Goal: Task Accomplishment & Management: Manage account settings

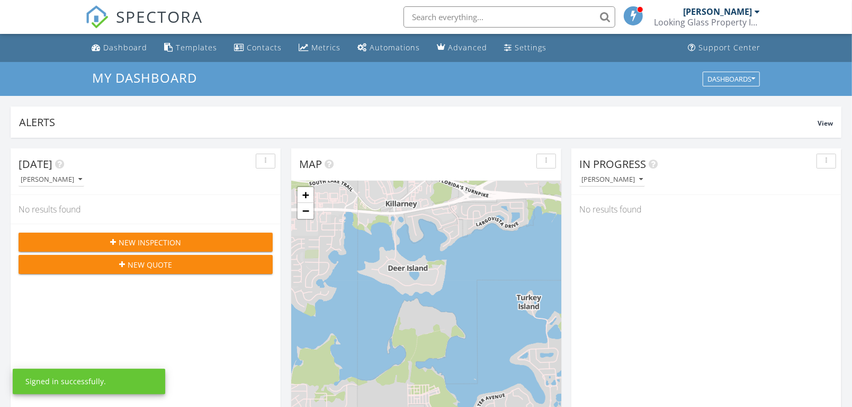
scroll to position [5, 5]
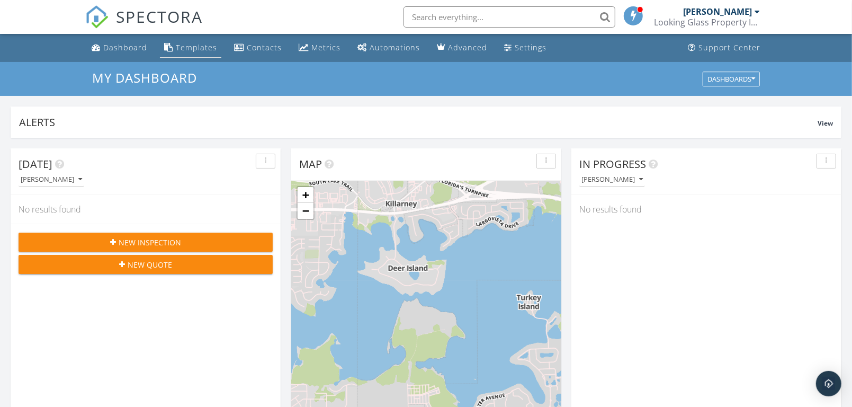
click at [188, 45] on div "Templates" at bounding box center [196, 47] width 41 height 10
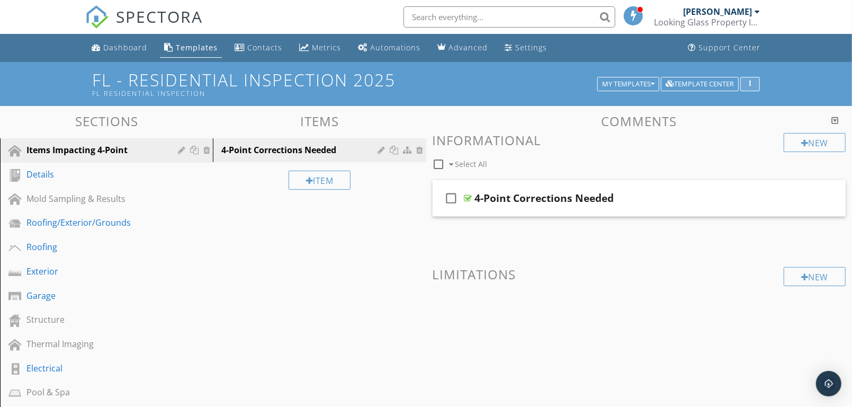
click at [751, 84] on div "button" at bounding box center [750, 84] width 10 height 7
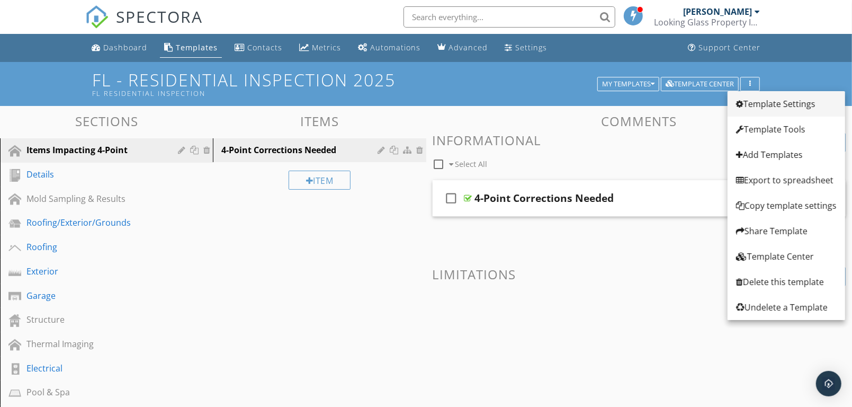
click at [775, 101] on div "Template Settings" at bounding box center [786, 103] width 101 height 13
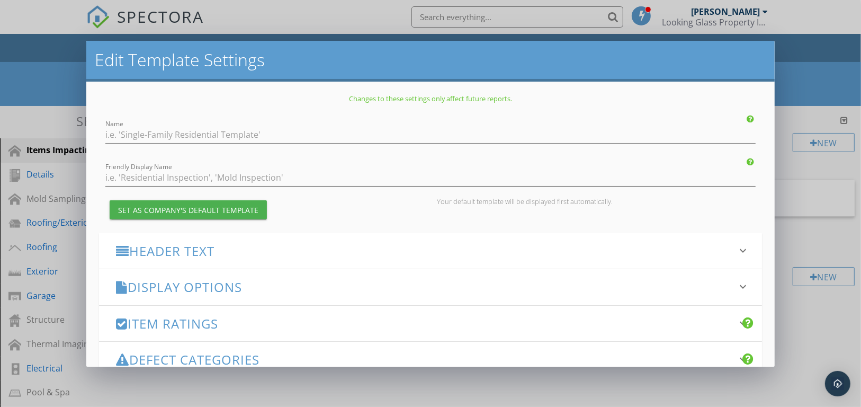
type input "FL - Residential Inspection 2025"
type input "FL Residential Inspection"
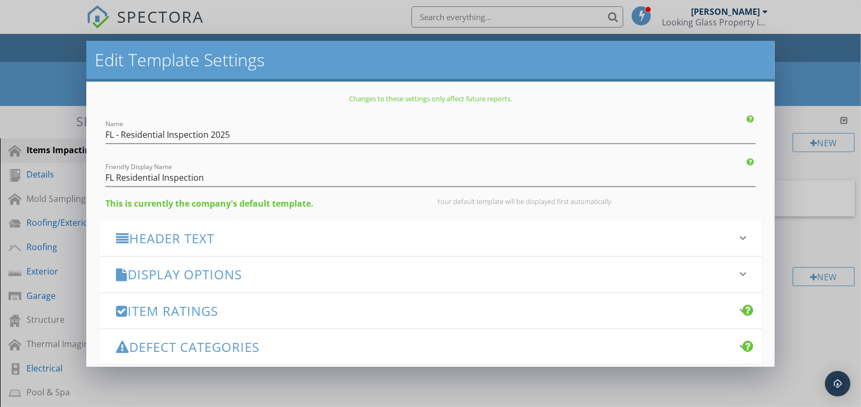
click at [737, 273] on icon "keyboard_arrow_down" at bounding box center [743, 274] width 13 height 13
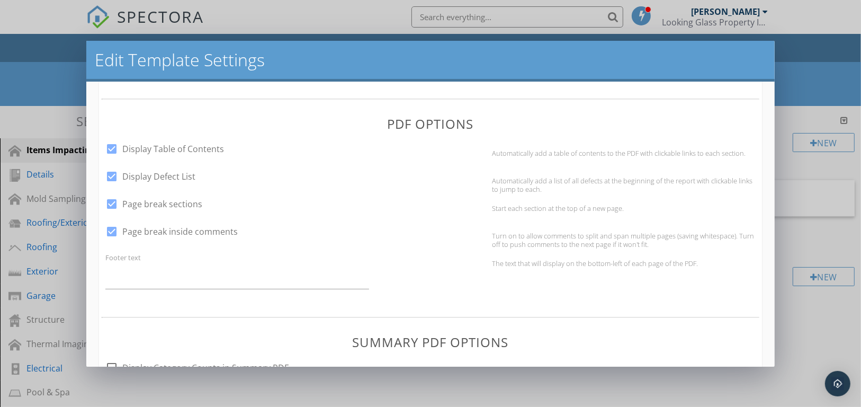
scroll to position [412, 0]
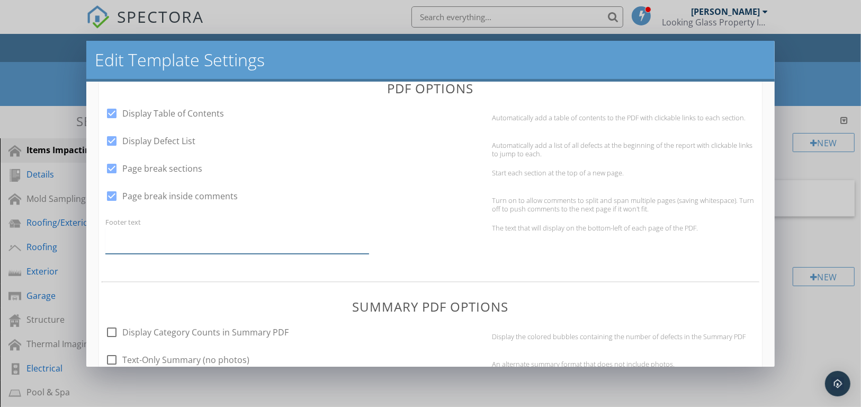
click at [124, 243] on input "Footer text" at bounding box center [237, 241] width 264 height 26
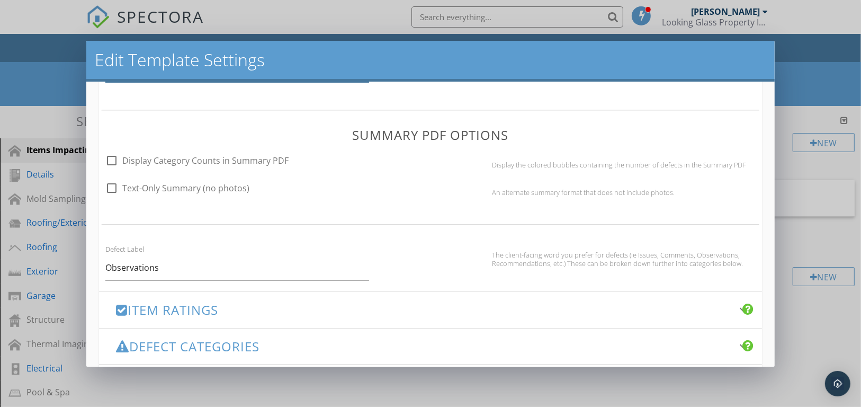
scroll to position [647, 0]
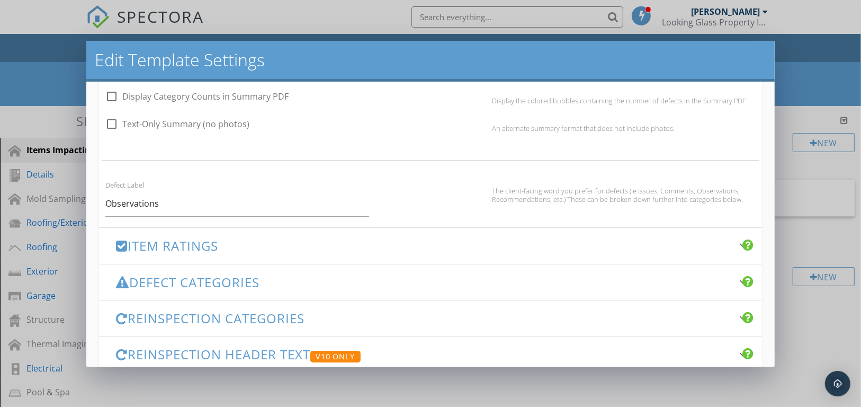
click at [709, 260] on div "Item Ratings keyboard_arrow_down" at bounding box center [431, 245] width 664 height 35
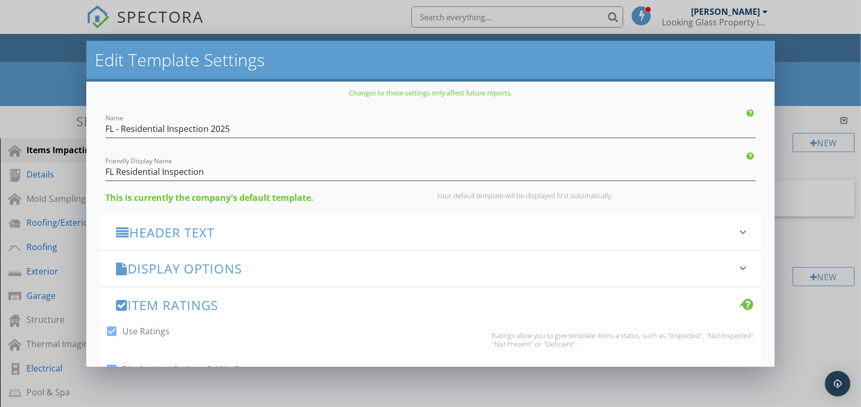
scroll to position [0, 0]
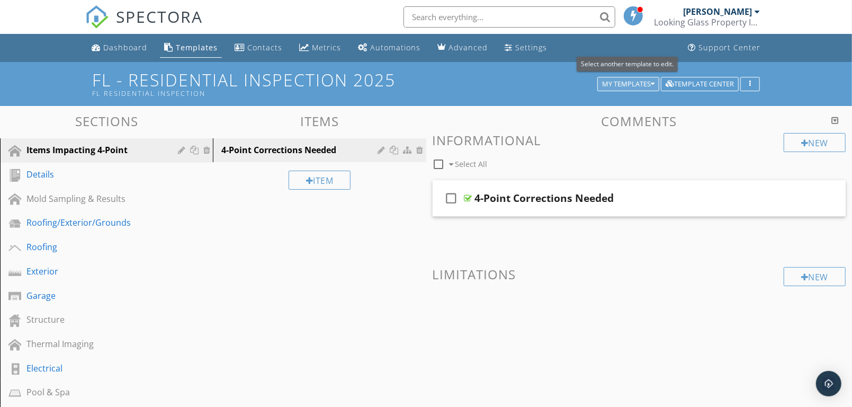
click at [652, 82] on icon "button" at bounding box center [653, 84] width 4 height 7
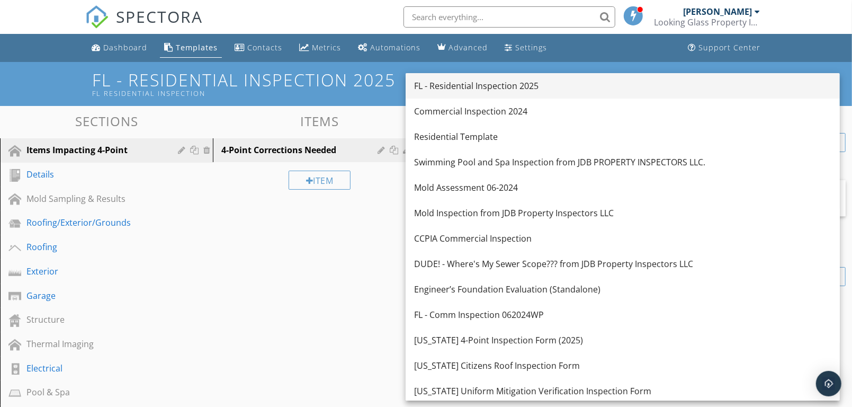
click at [550, 82] on div "FL - Residential Inspection 2025" at bounding box center [622, 85] width 417 height 13
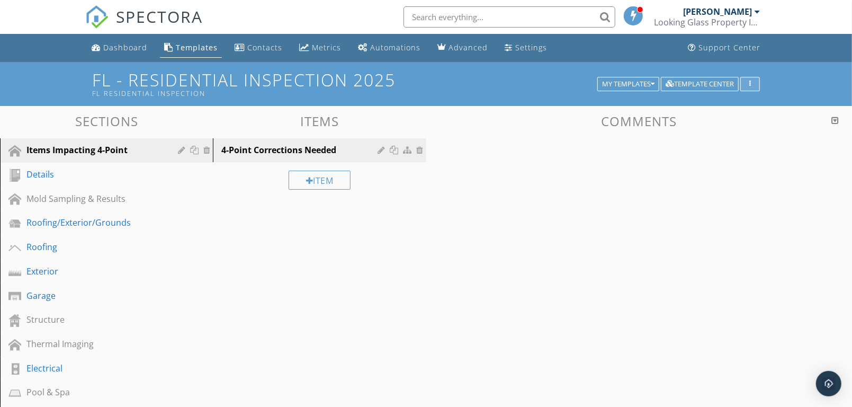
click at [751, 81] on icon "button" at bounding box center [751, 84] width 2 height 7
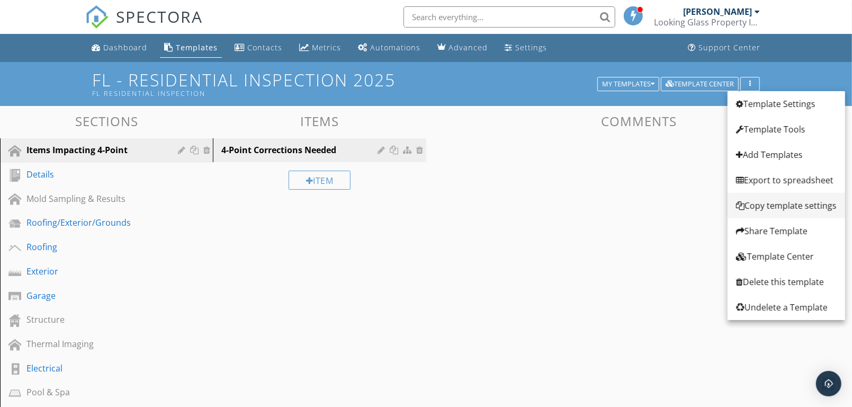
click at [772, 206] on div "Copy template settings" at bounding box center [786, 205] width 101 height 13
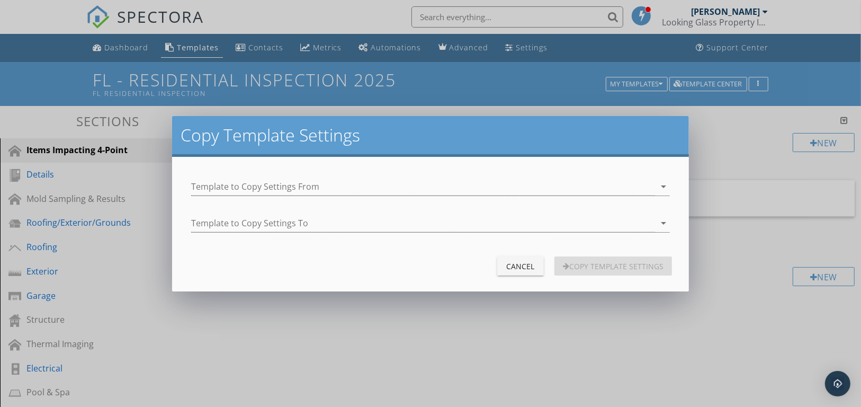
click at [520, 268] on div "Cancel" at bounding box center [521, 266] width 30 height 11
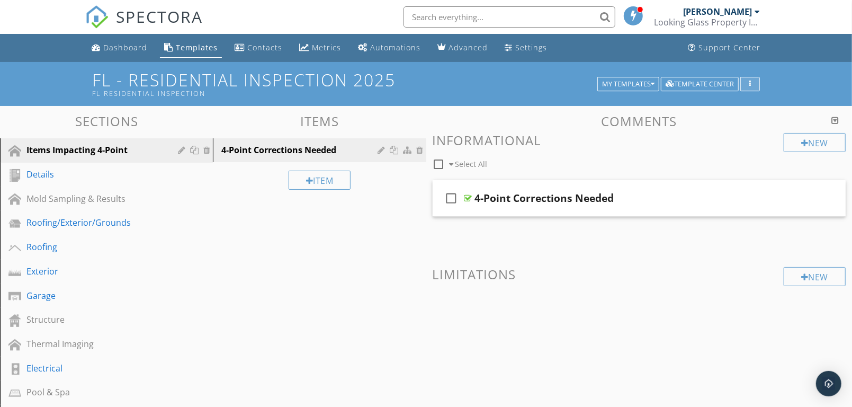
click at [754, 83] on div "button" at bounding box center [750, 84] width 10 height 7
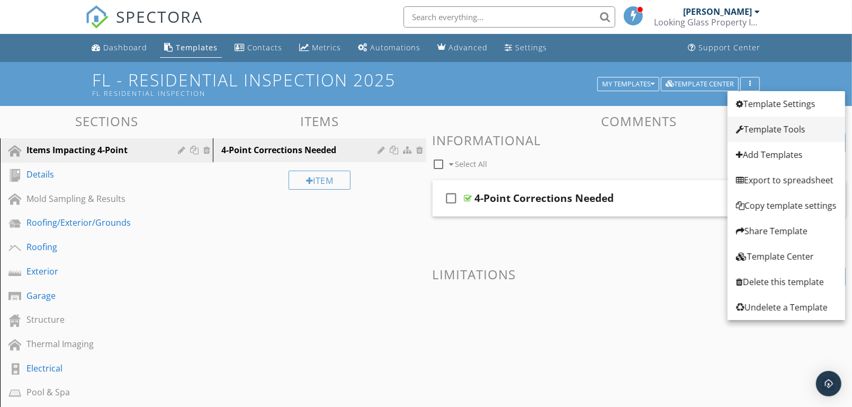
click at [761, 130] on div "Template Tools" at bounding box center [786, 129] width 101 height 13
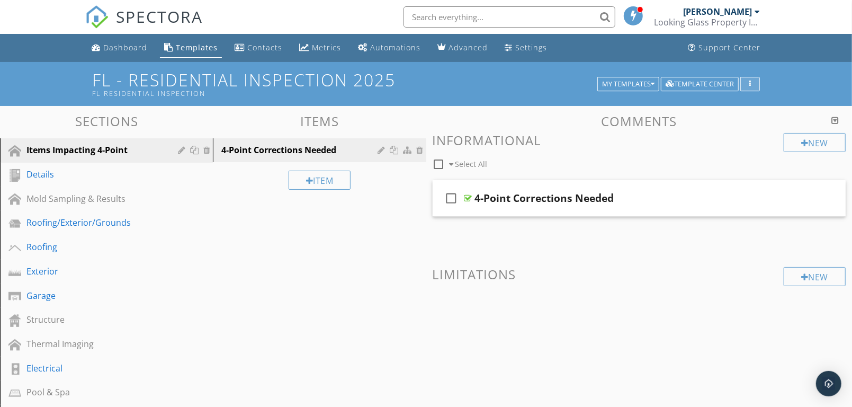
click at [751, 82] on div "button" at bounding box center [750, 84] width 10 height 7
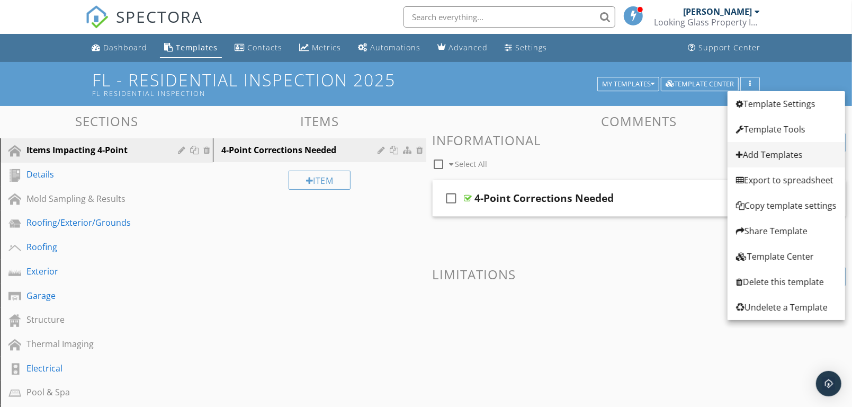
click at [740, 153] on div at bounding box center [739, 154] width 7 height 8
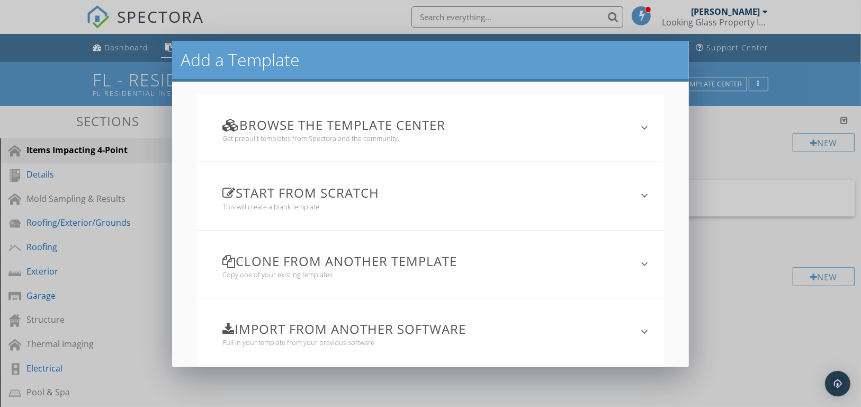
click at [639, 265] on icon "keyboard_arrow_down" at bounding box center [645, 263] width 13 height 13
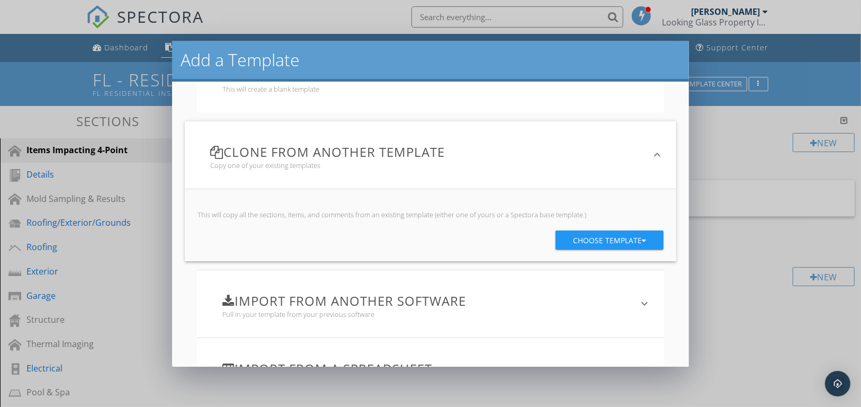
scroll to position [168, 0]
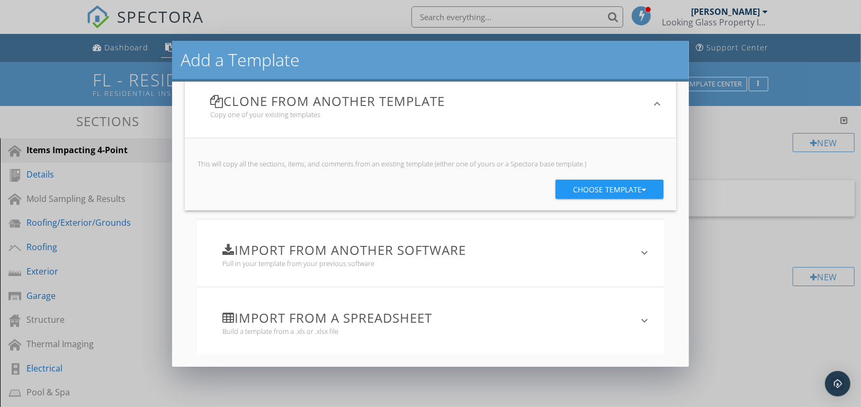
click at [588, 186] on div "Choose template" at bounding box center [609, 189] width 73 height 19
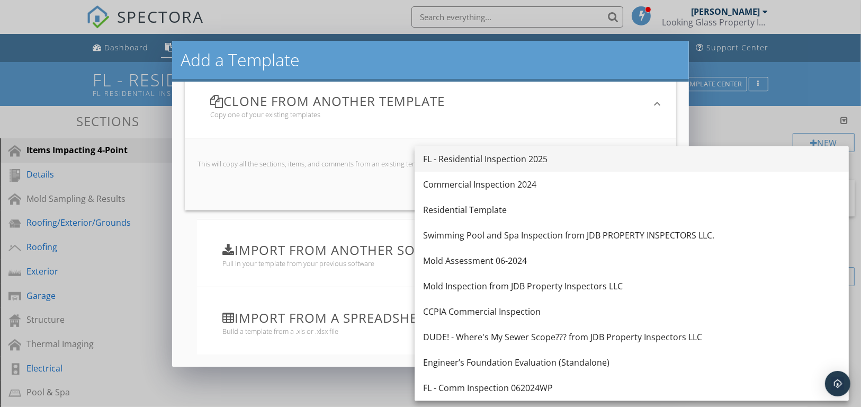
click at [512, 159] on div "FL - Residential Inspection 2025" at bounding box center [631, 159] width 417 height 13
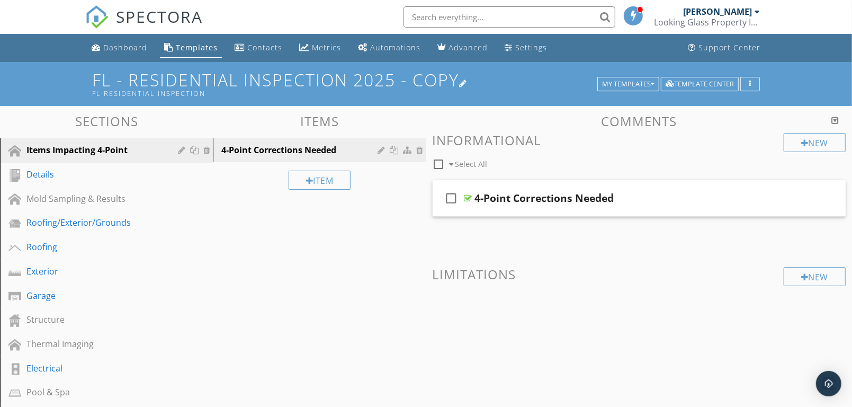
click at [468, 79] on div at bounding box center [463, 83] width 8 height 8
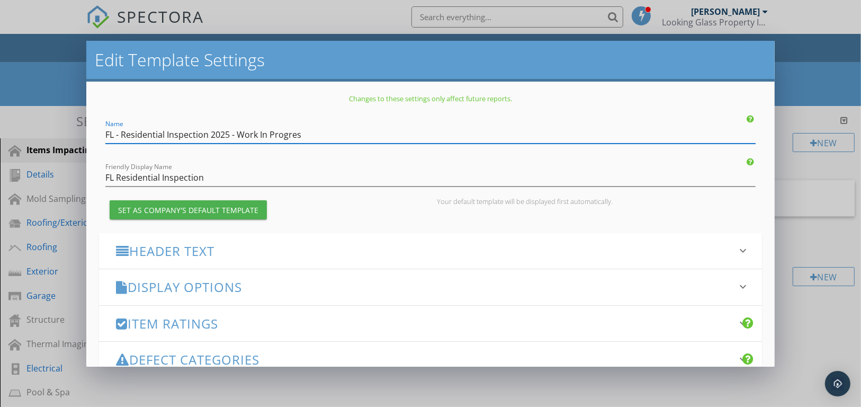
type input "FL - Residential Inspection 2025 - Work In Progress"
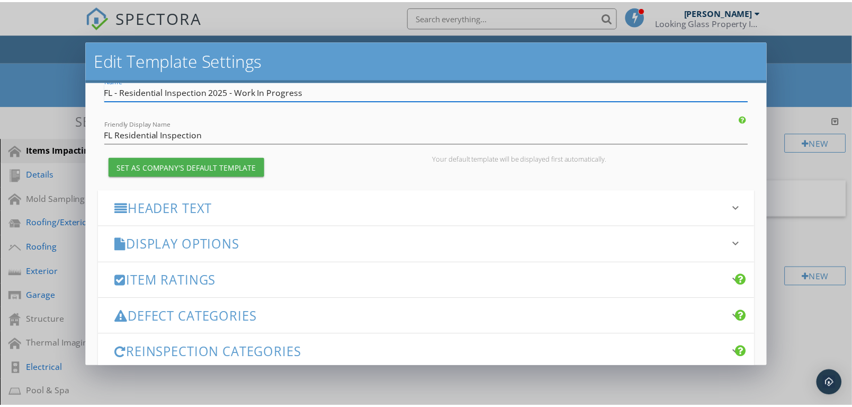
scroll to position [174, 0]
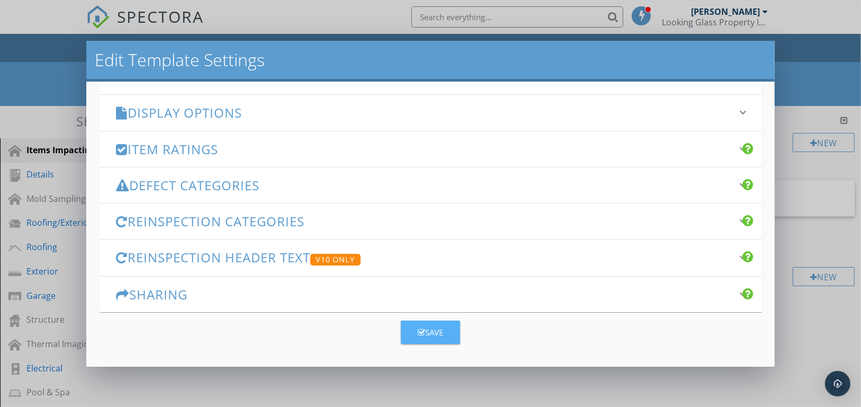
click at [426, 329] on div "Save" at bounding box center [430, 332] width 25 height 12
